Goal: Information Seeking & Learning: Learn about a topic

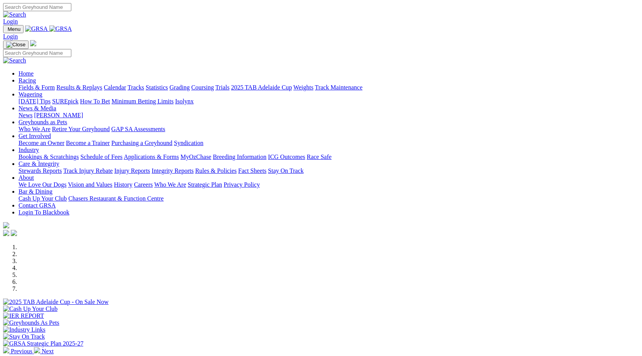
scroll to position [186, 0]
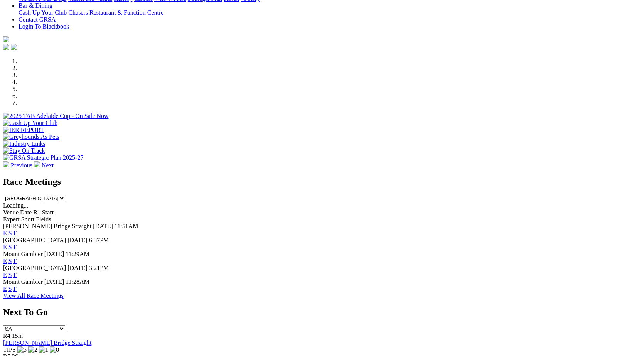
click at [17, 271] on link "F" at bounding box center [14, 274] width 3 height 7
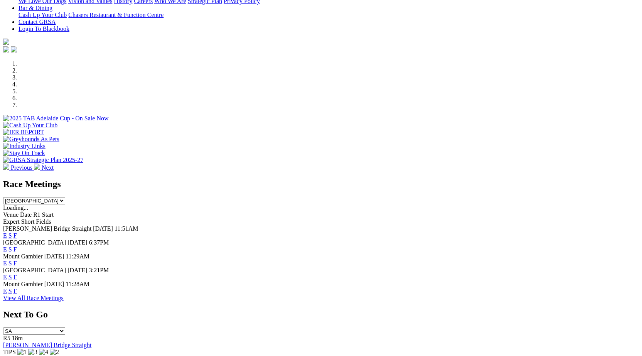
scroll to position [203, 0]
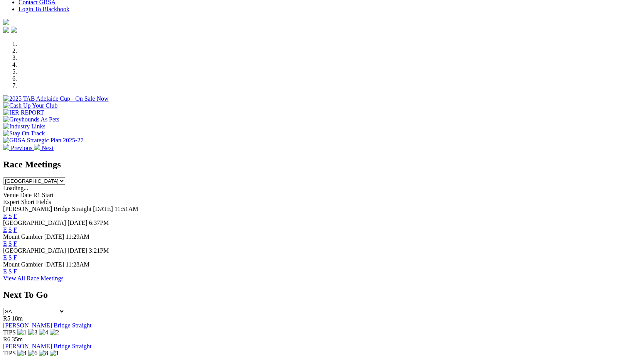
click at [17, 226] on link "F" at bounding box center [14, 229] width 3 height 7
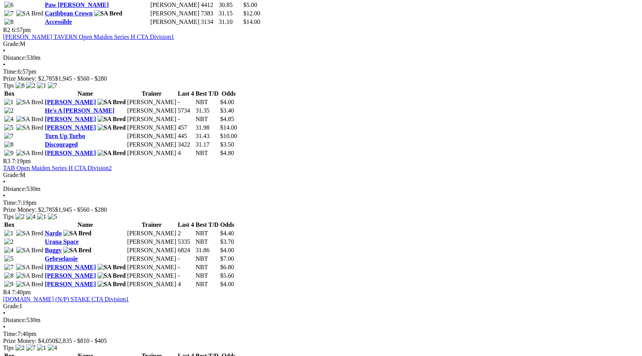
scroll to position [273, 0]
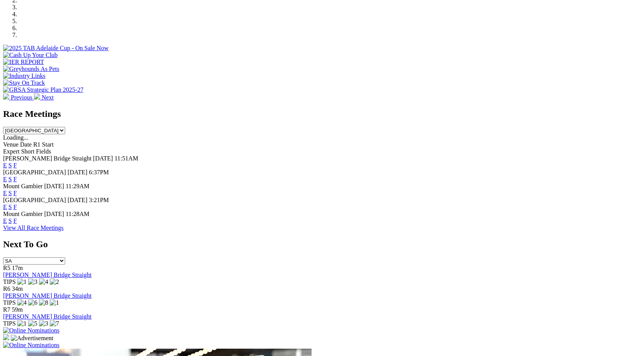
scroll to position [256, 0]
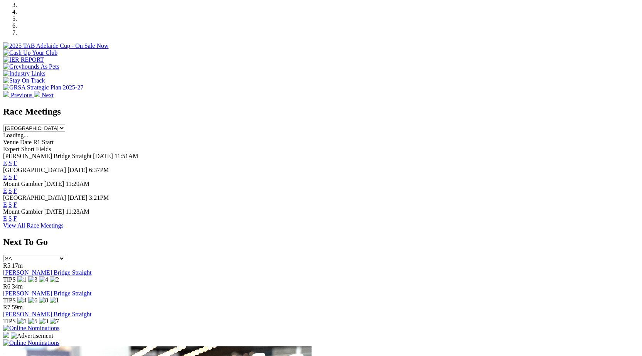
click at [17, 160] on link "F" at bounding box center [14, 163] width 3 height 7
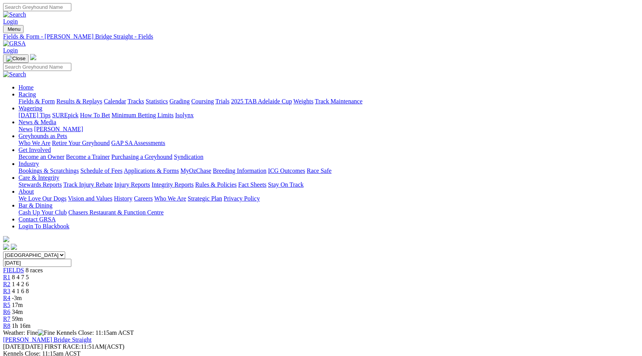
click at [10, 281] on link "R2" at bounding box center [6, 284] width 7 height 7
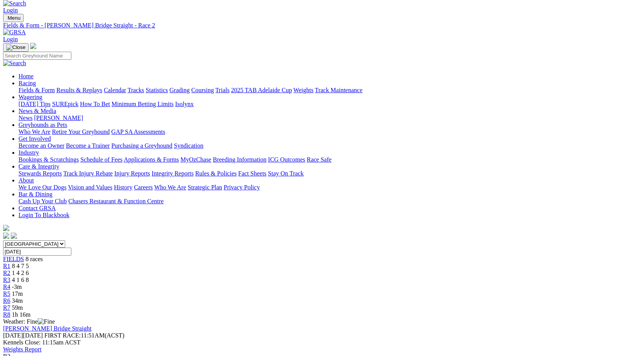
click at [29, 276] on span "4 1 6 8" at bounding box center [20, 279] width 17 height 7
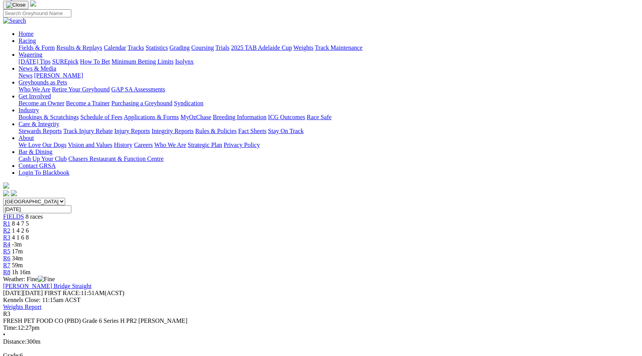
scroll to position [13, 0]
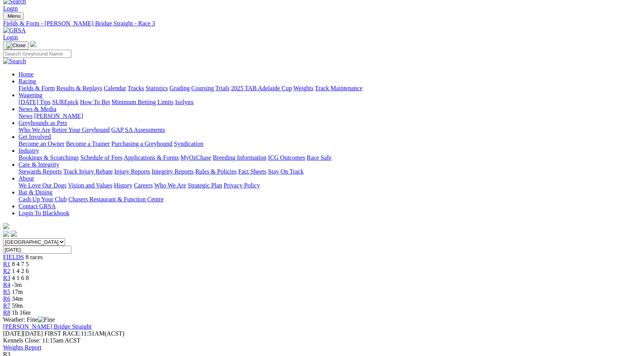
click at [10, 281] on link "R4" at bounding box center [6, 284] width 7 height 7
